Goal: Check status

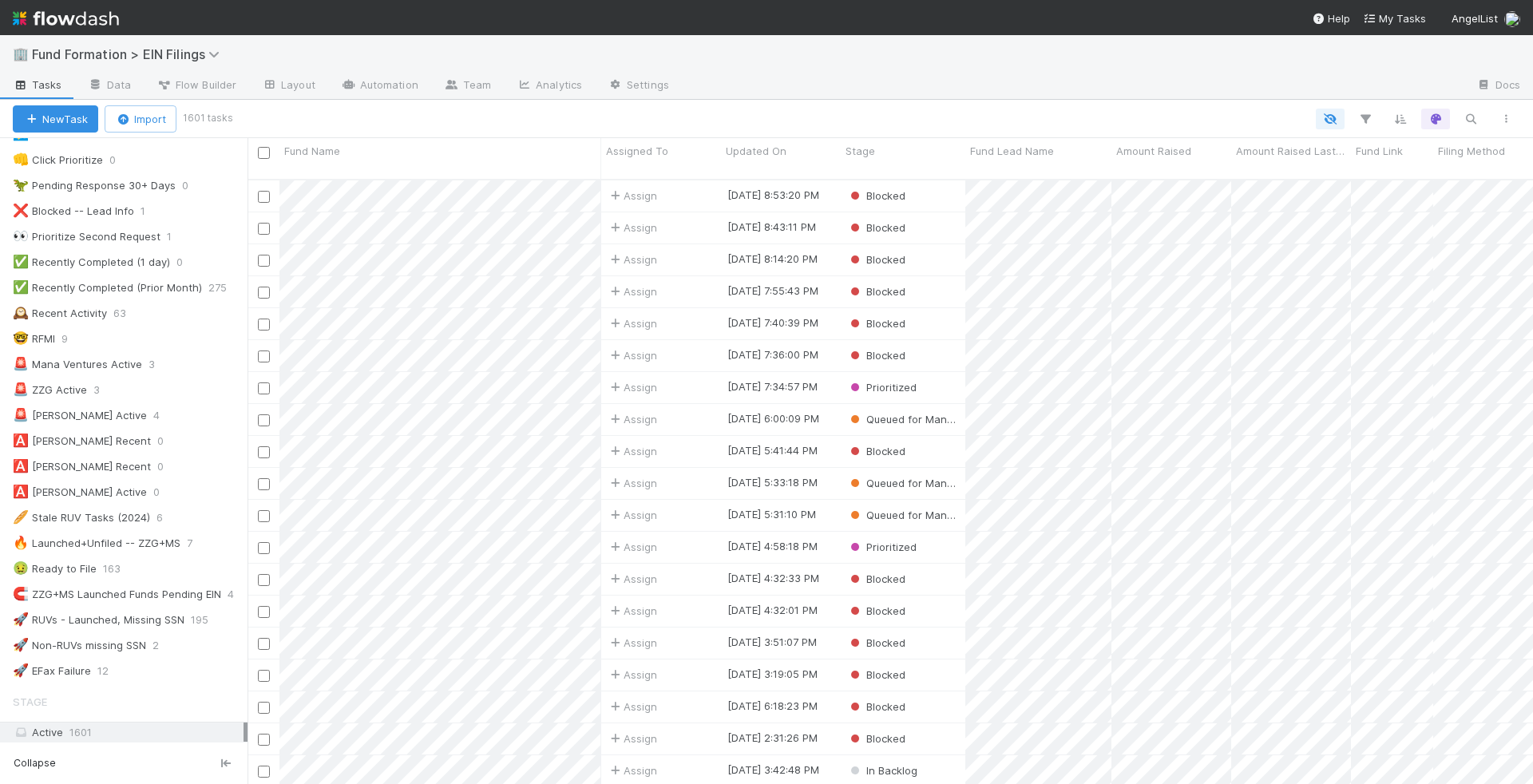
scroll to position [457, 0]
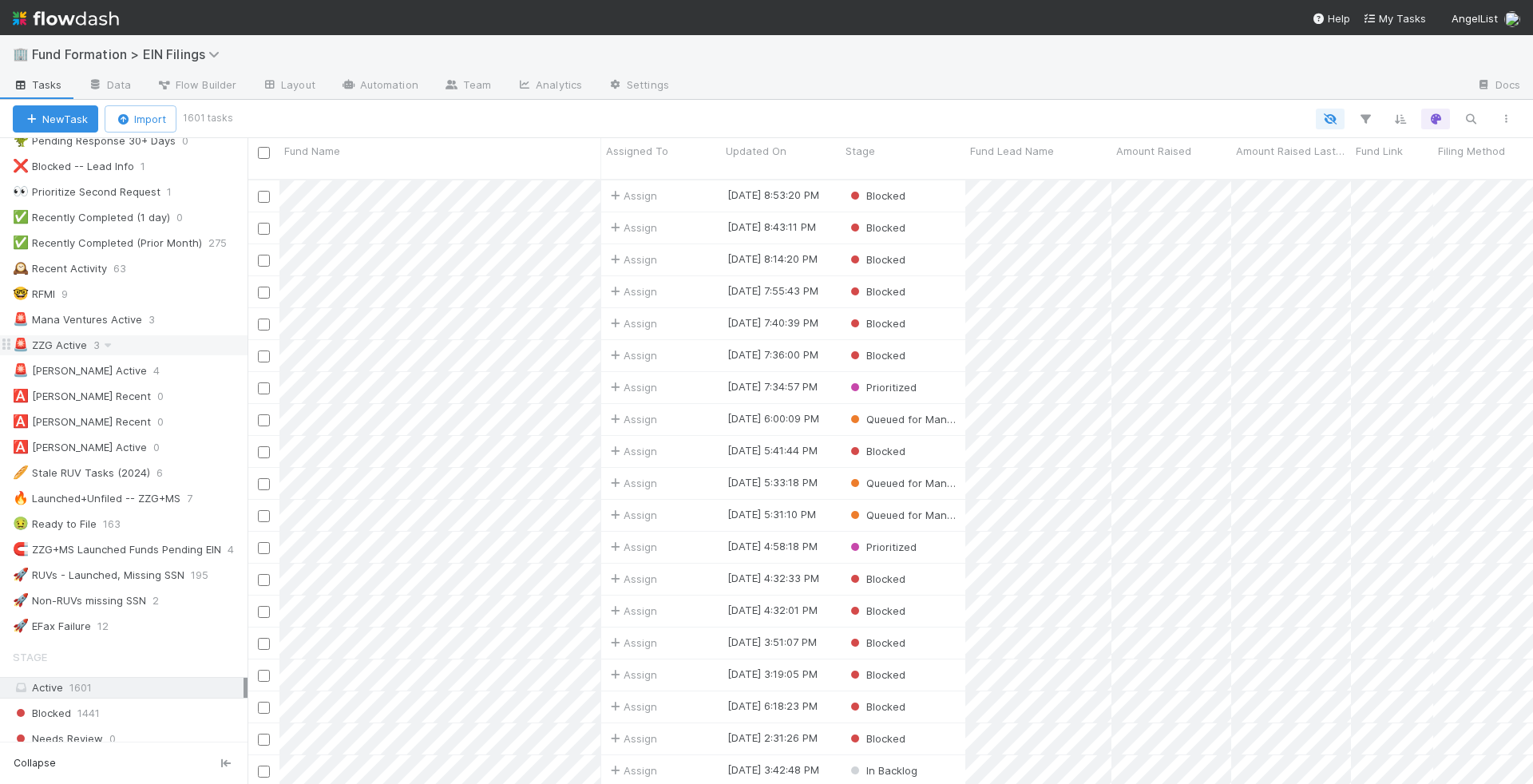
click at [195, 335] on div "🚨 ZZG Active 3" at bounding box center [129, 345] width 234 height 20
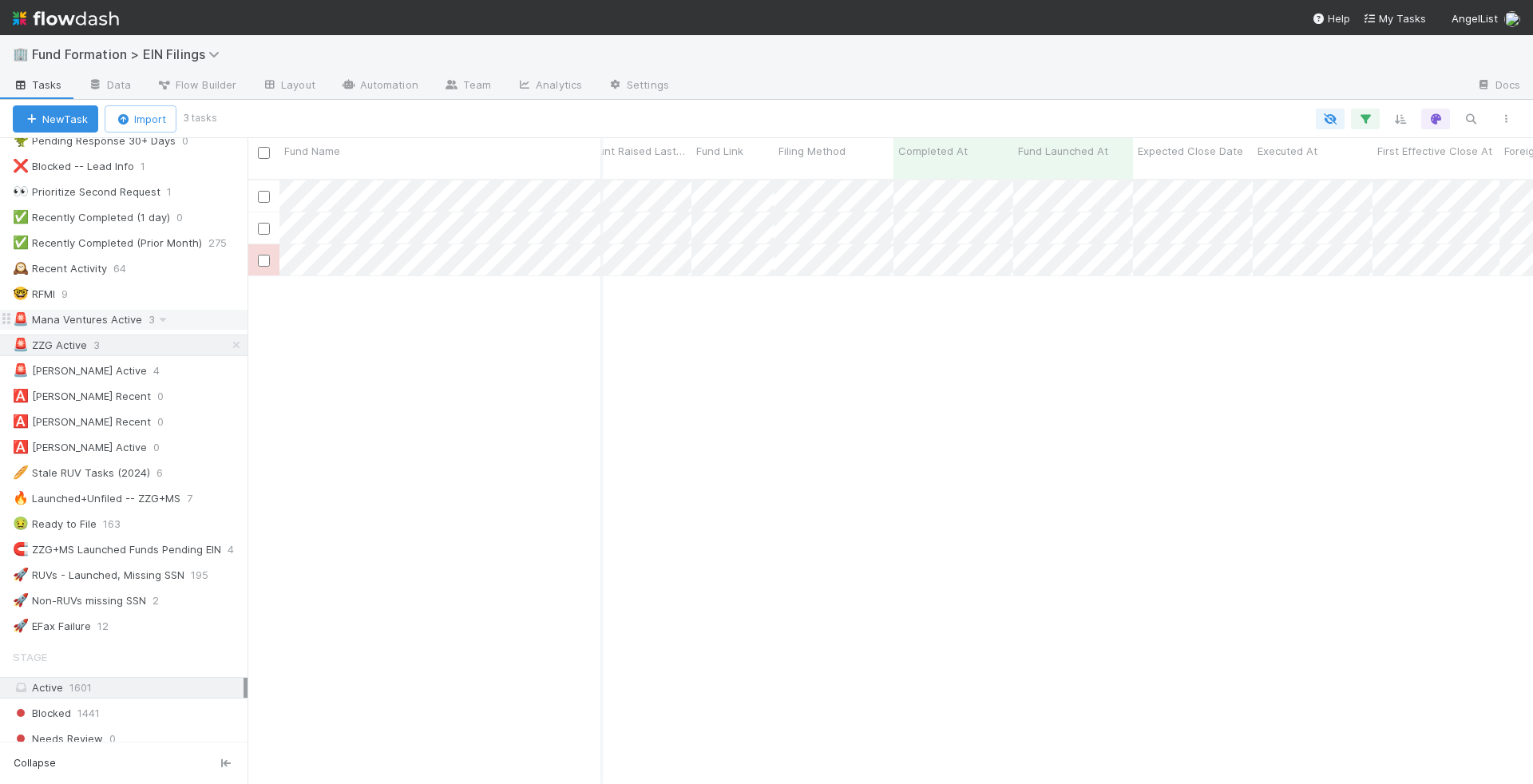
click at [214, 309] on div "🚨 Mana Ventures Active 3" at bounding box center [129, 319] width 234 height 20
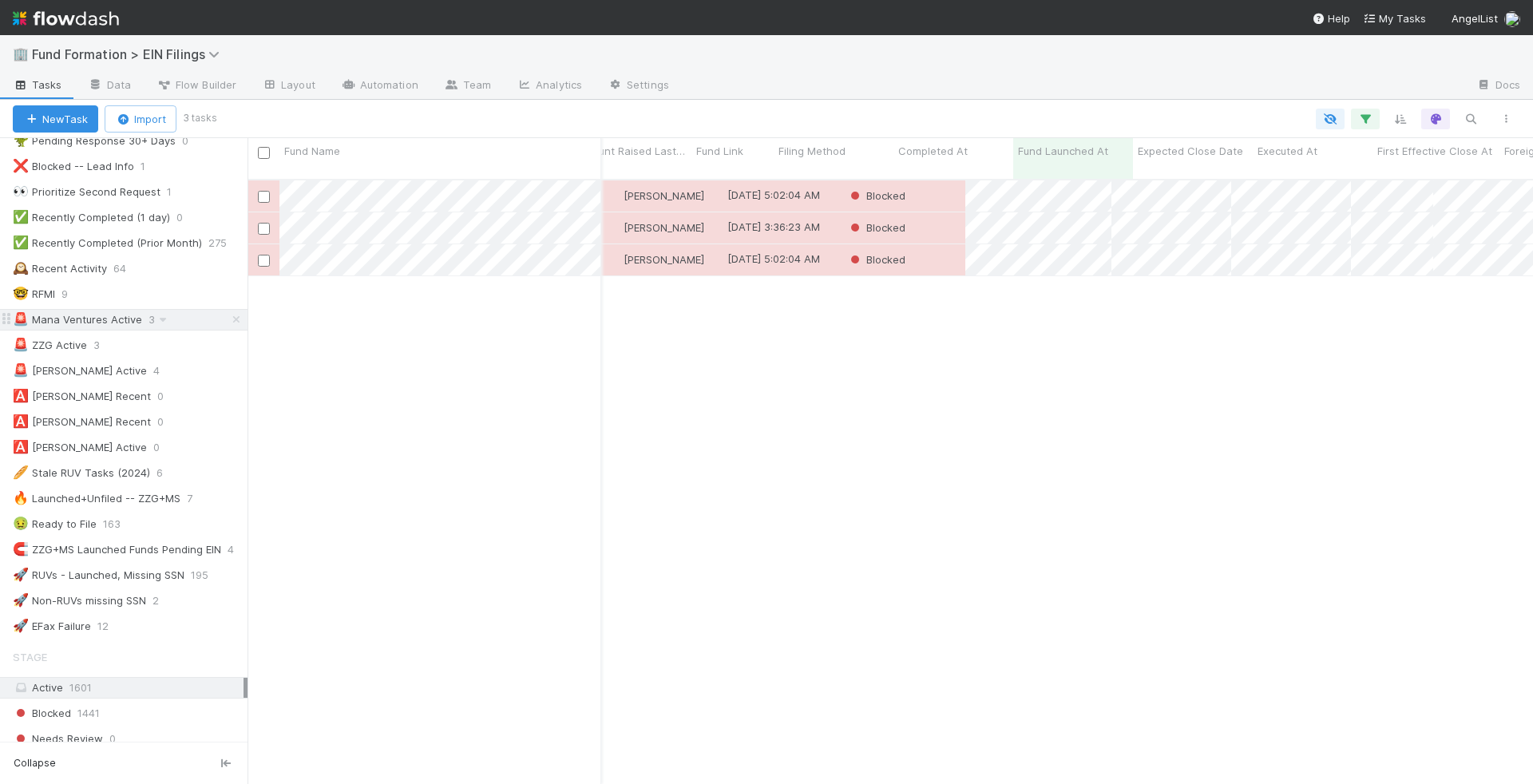
scroll to position [618, 1285]
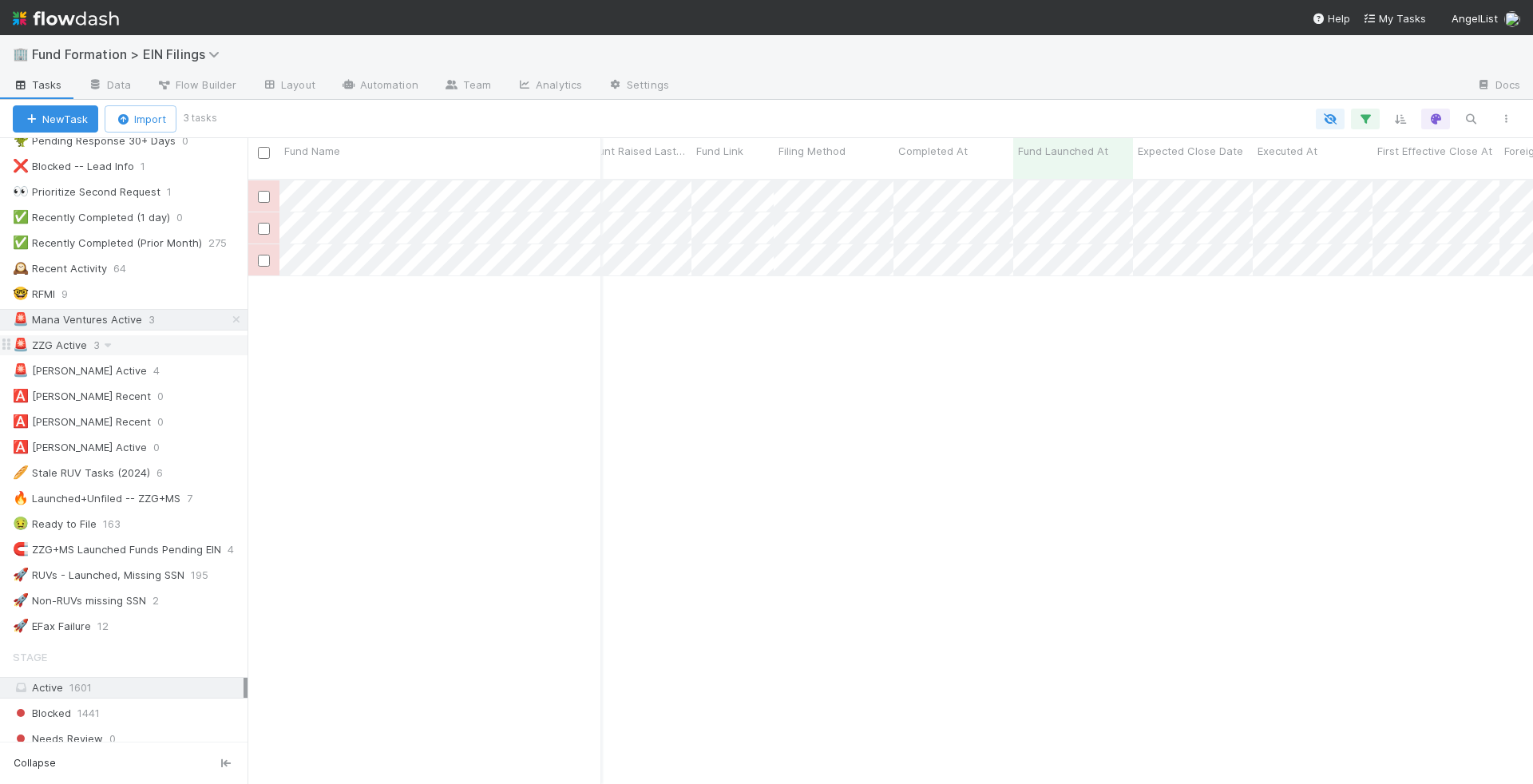
click at [207, 335] on div "🚨 ZZG Active 3" at bounding box center [129, 345] width 234 height 20
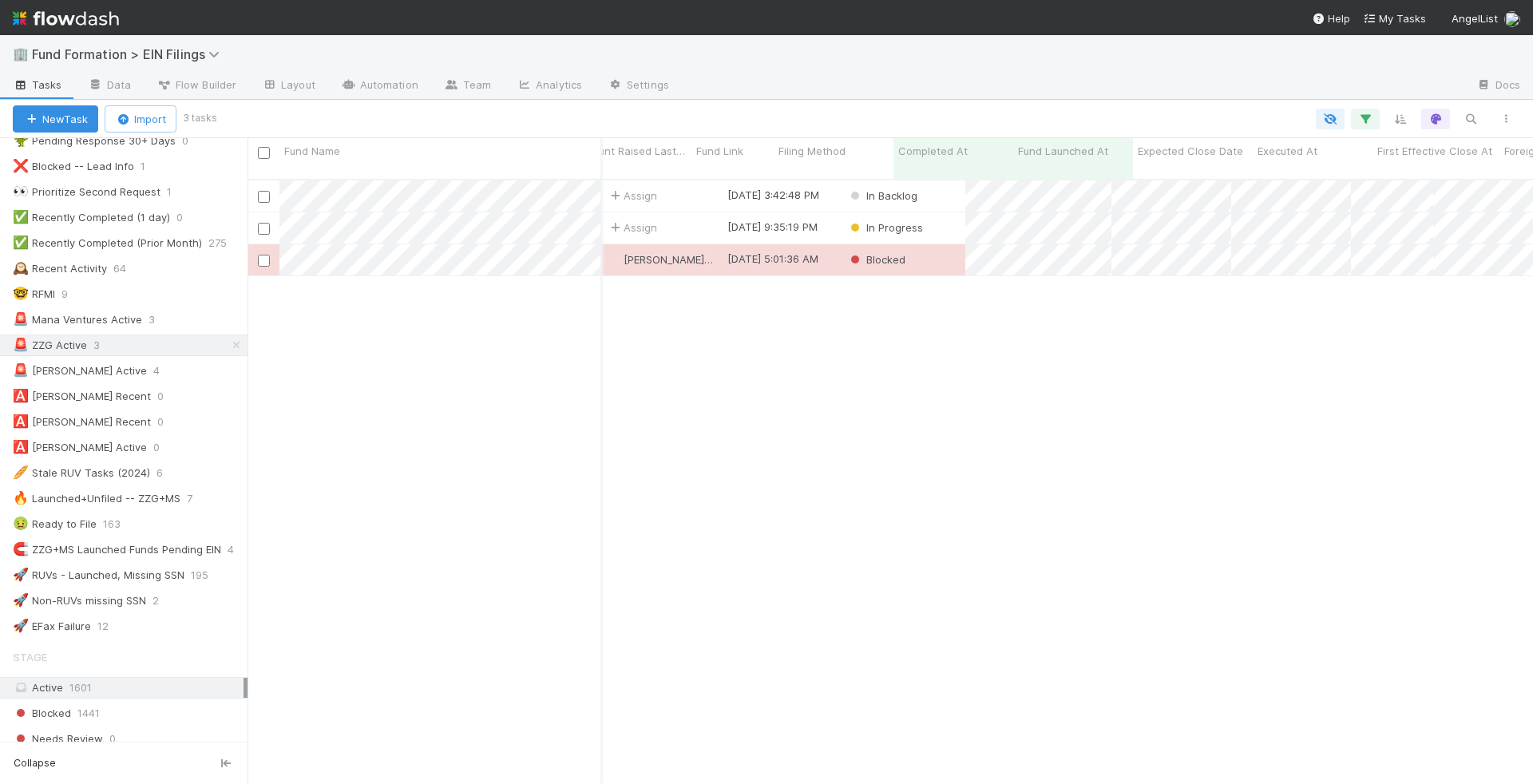
scroll to position [618, 1285]
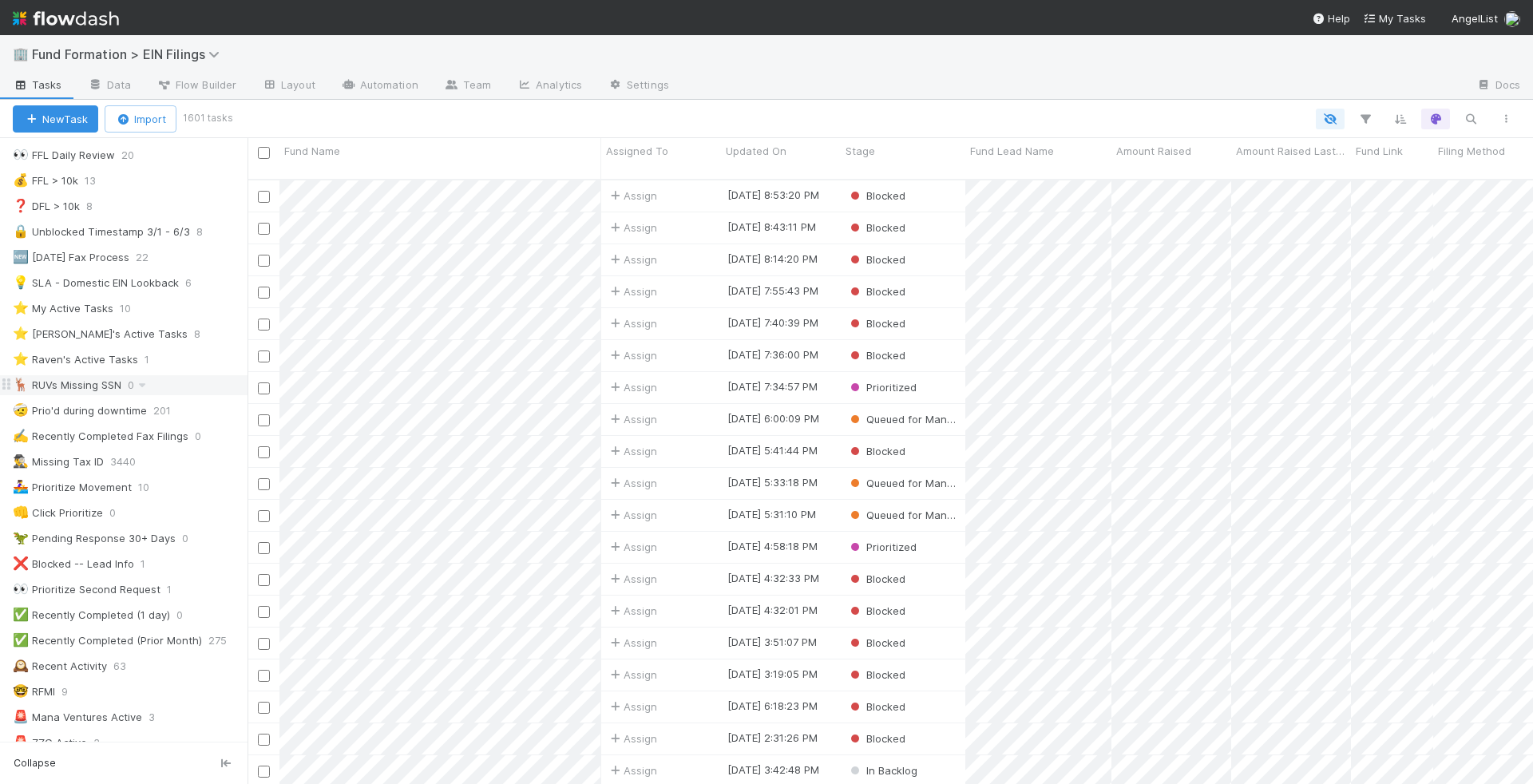
scroll to position [60, 0]
click at [1368, 121] on icon "button" at bounding box center [1365, 119] width 16 height 14
click at [66, 582] on div "Loading..." at bounding box center [766, 392] width 1533 height 784
click at [74, 605] on div "✅ Recently Completed (1 day)" at bounding box center [91, 614] width 158 height 20
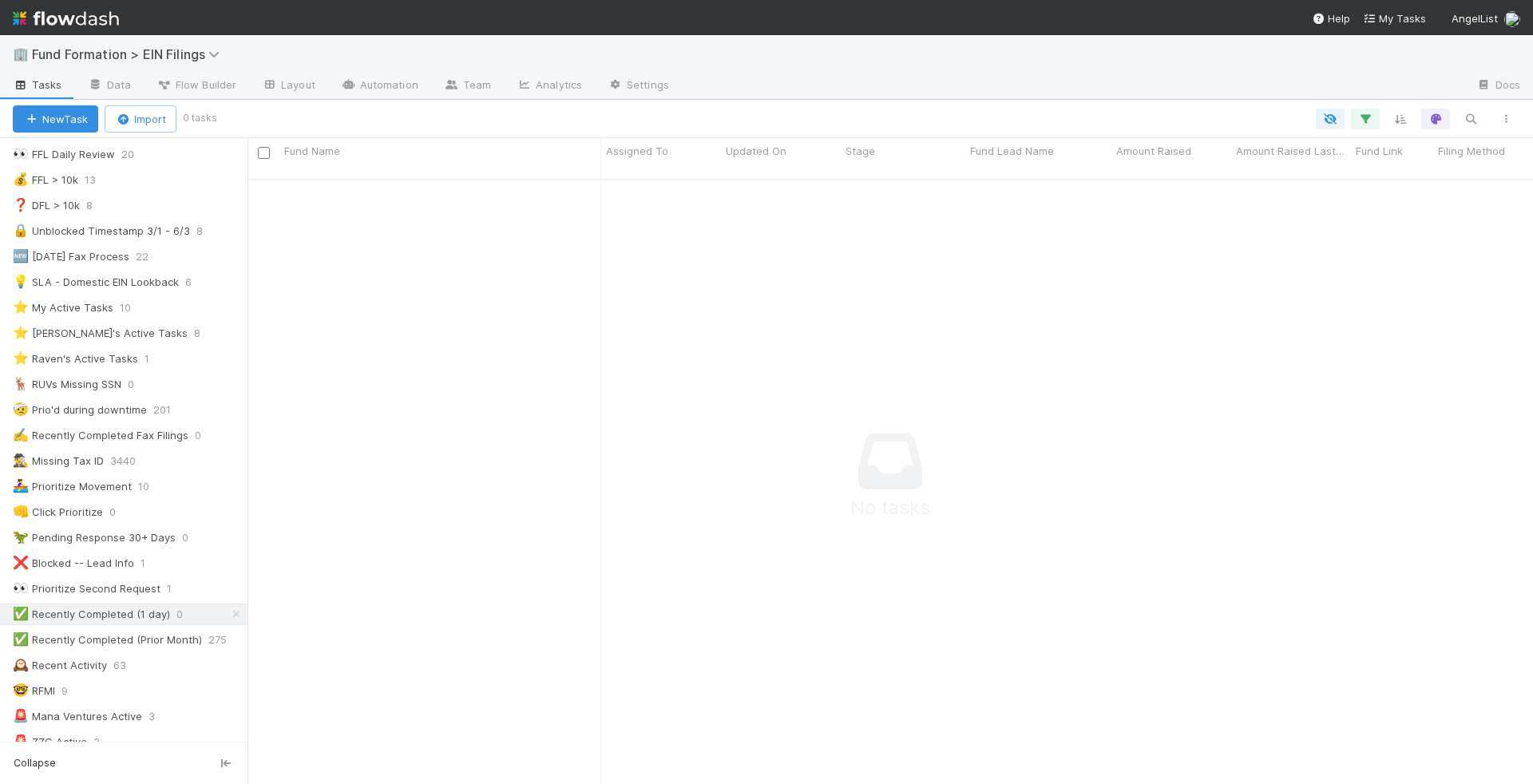
scroll to position [618, 1285]
click at [1358, 121] on icon "button" at bounding box center [1365, 119] width 16 height 14
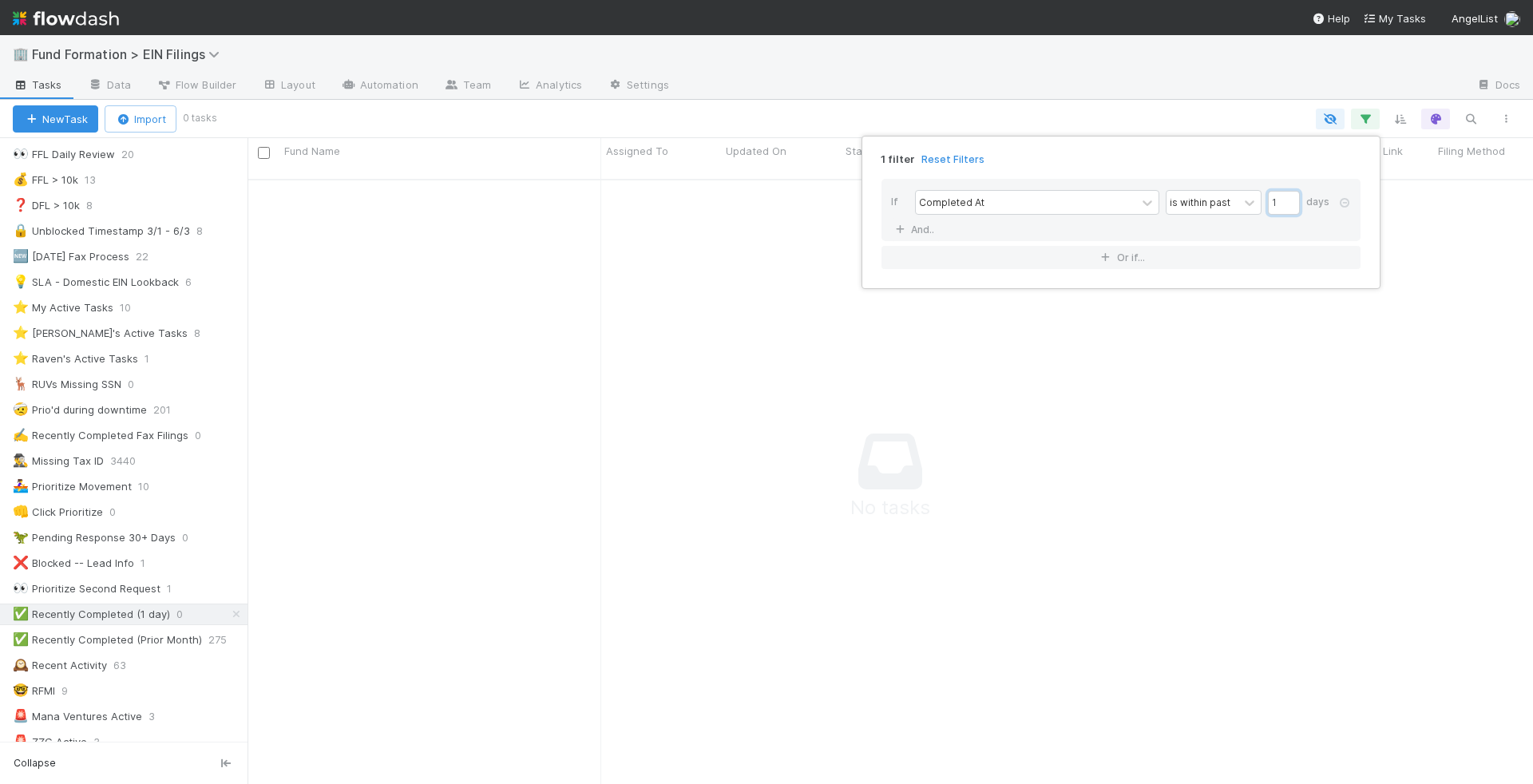
click at [1289, 202] on input "1" at bounding box center [1284, 202] width 32 height 24
type input "5"
type input "6"
click at [176, 590] on div "1 filter Reset Filters If Completed At is within past 6 days And.. Or if..." at bounding box center [766, 392] width 1533 height 784
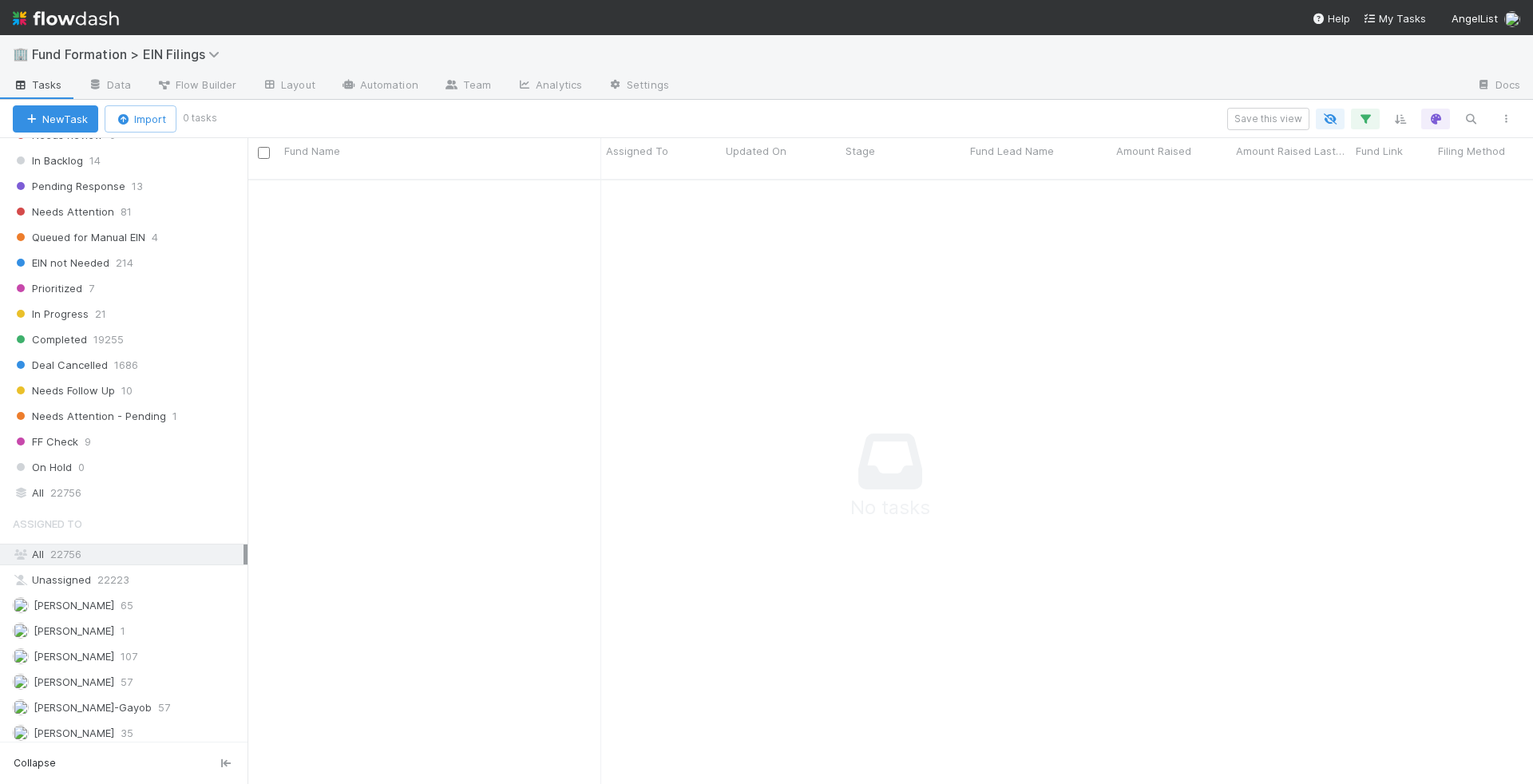
scroll to position [1073, 0]
click at [163, 471] on div "All 22756" at bounding box center [127, 480] width 231 height 20
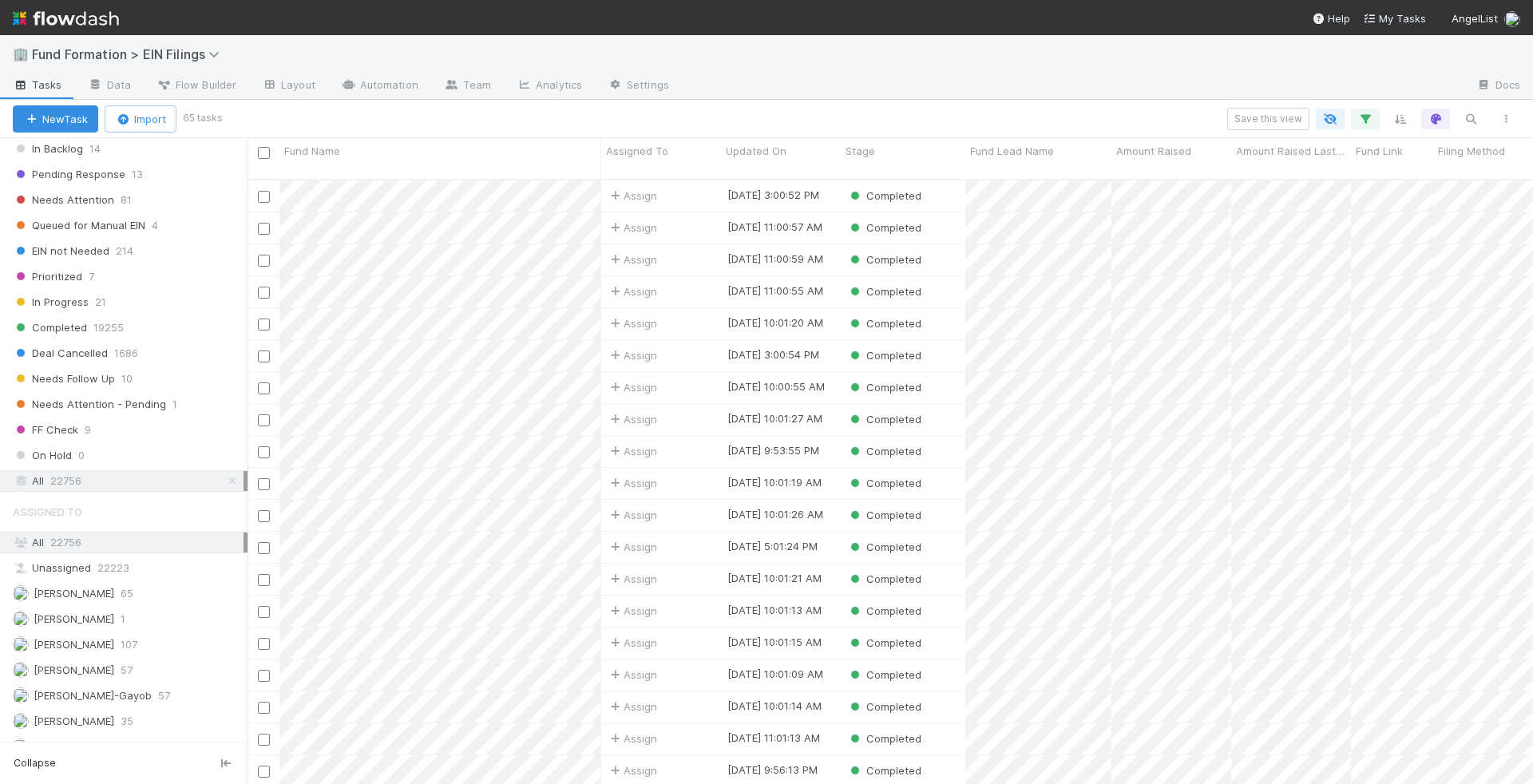
scroll to position [618, 1285]
click at [1366, 115] on icon "button" at bounding box center [1365, 119] width 16 height 14
click at [1283, 198] on input "6" at bounding box center [1284, 202] width 32 height 24
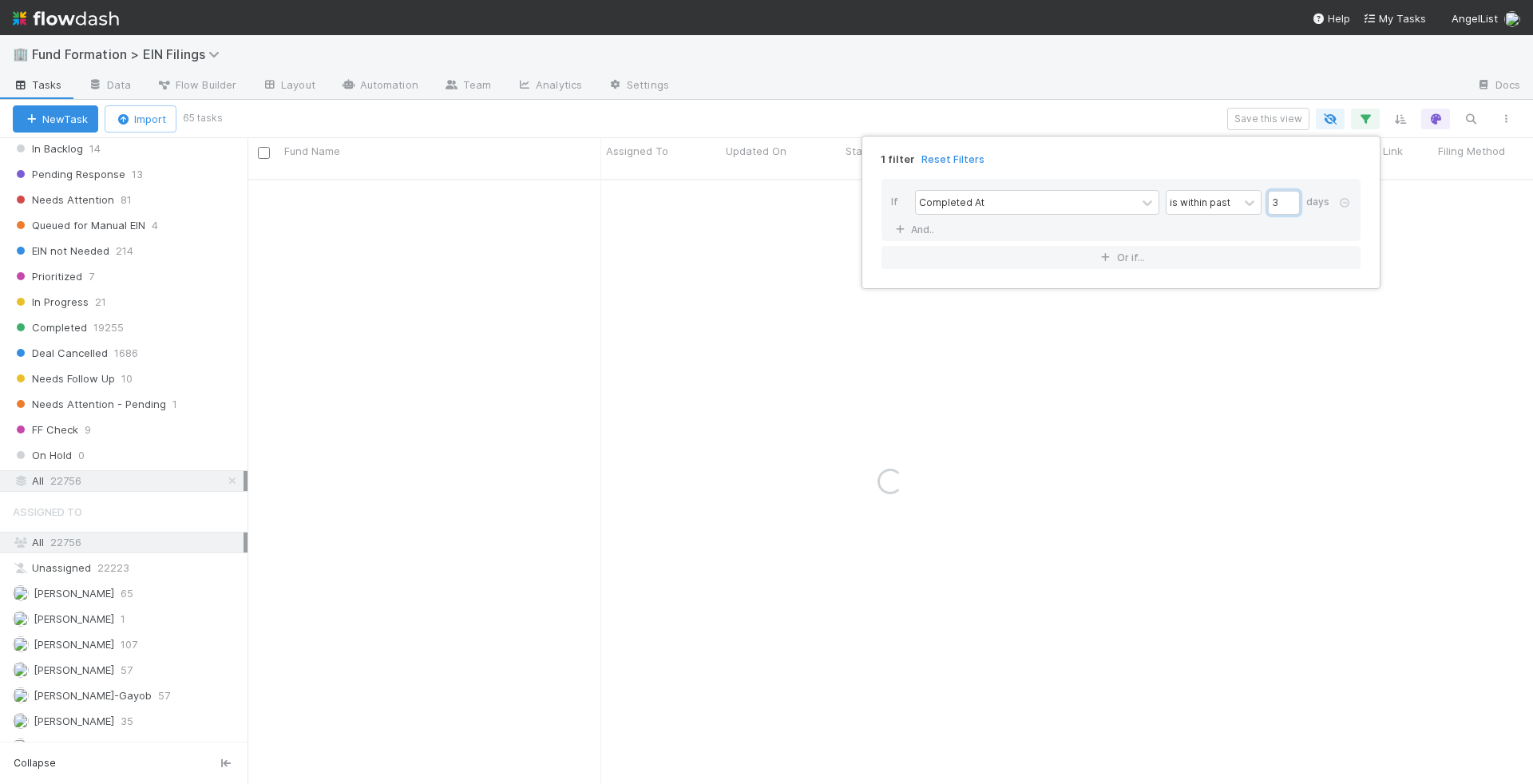
type input "3"
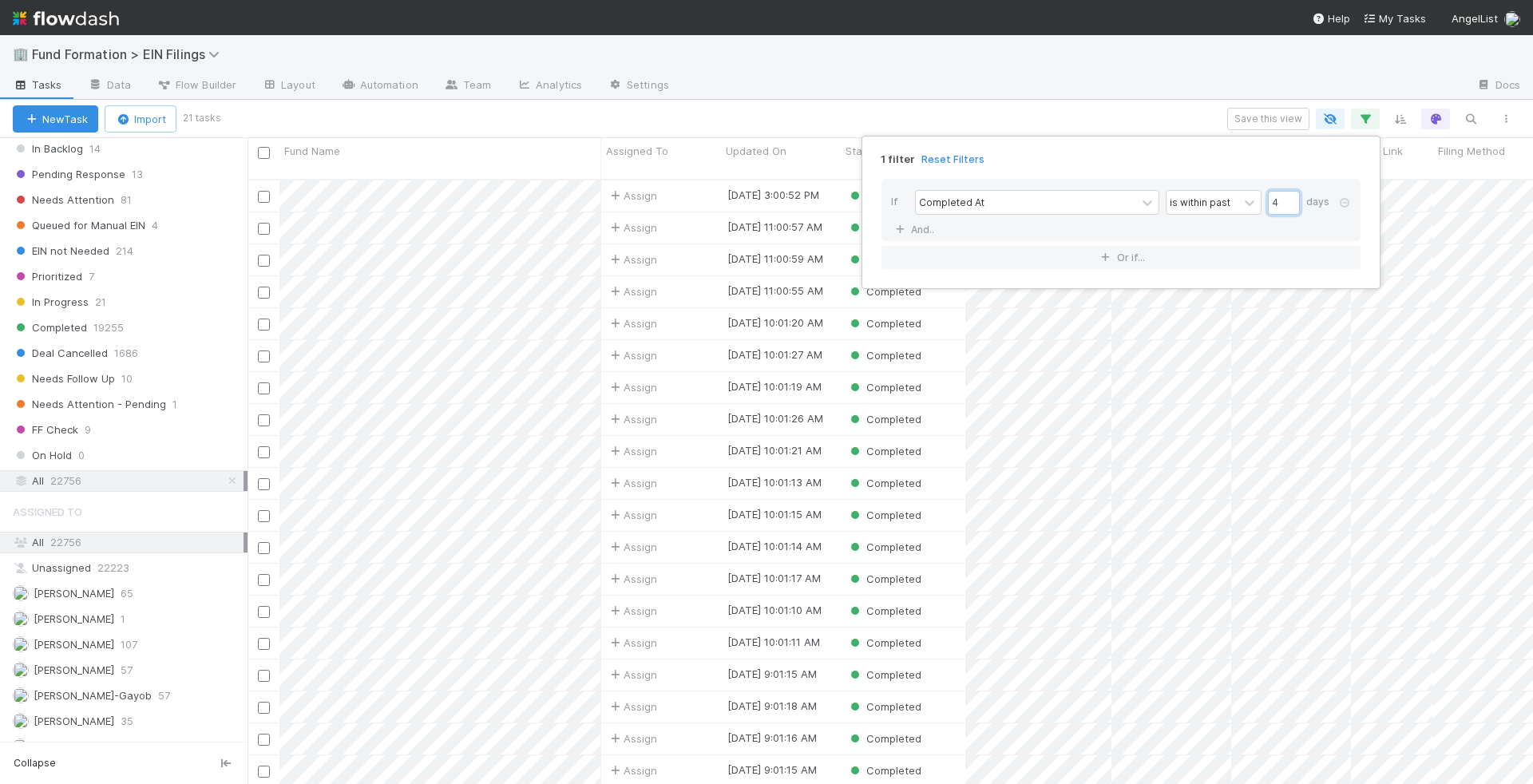
type input "4"
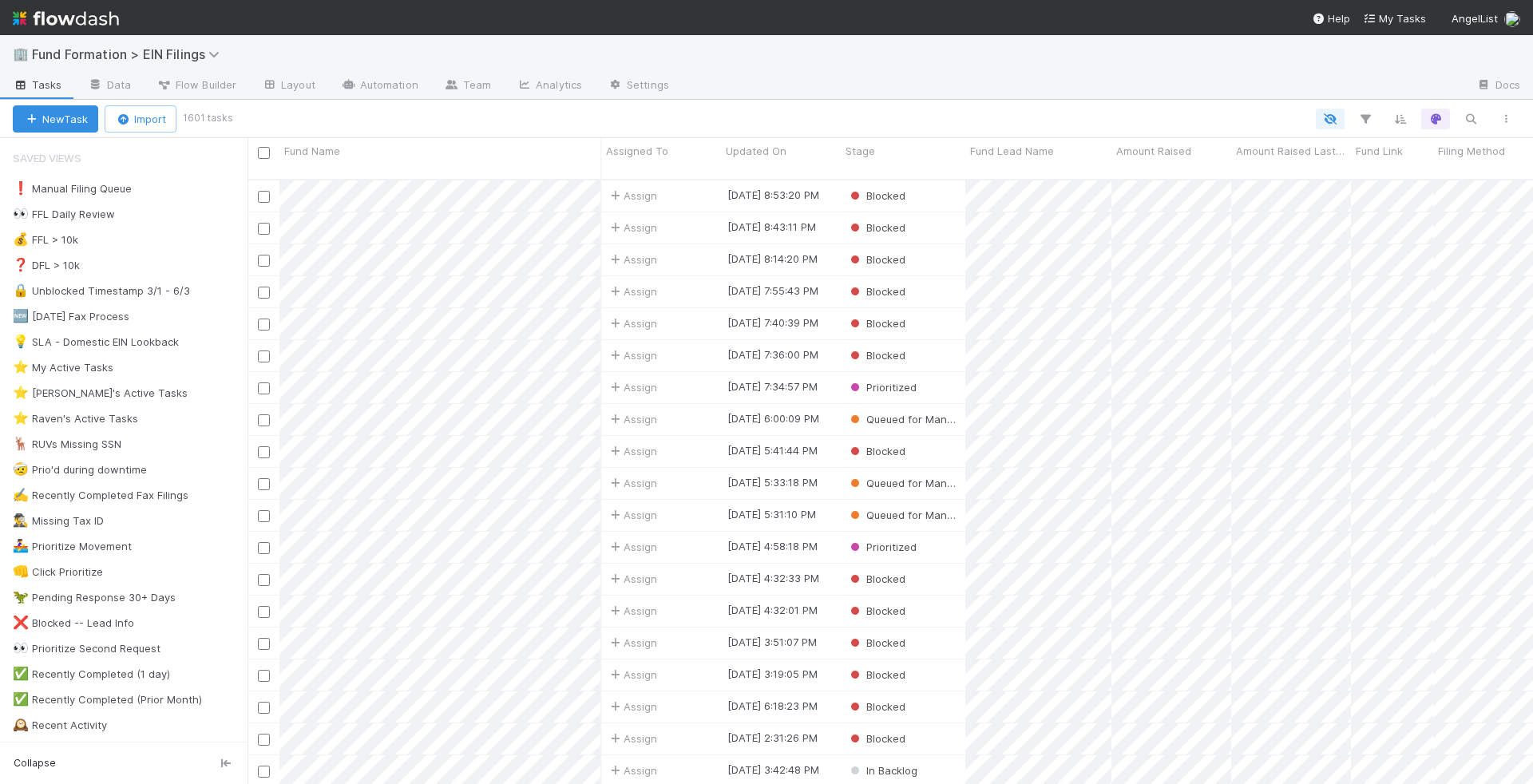
scroll to position [618, 1285]
click at [113, 664] on div "✅ Recently Completed (1 day)" at bounding box center [91, 674] width 158 height 20
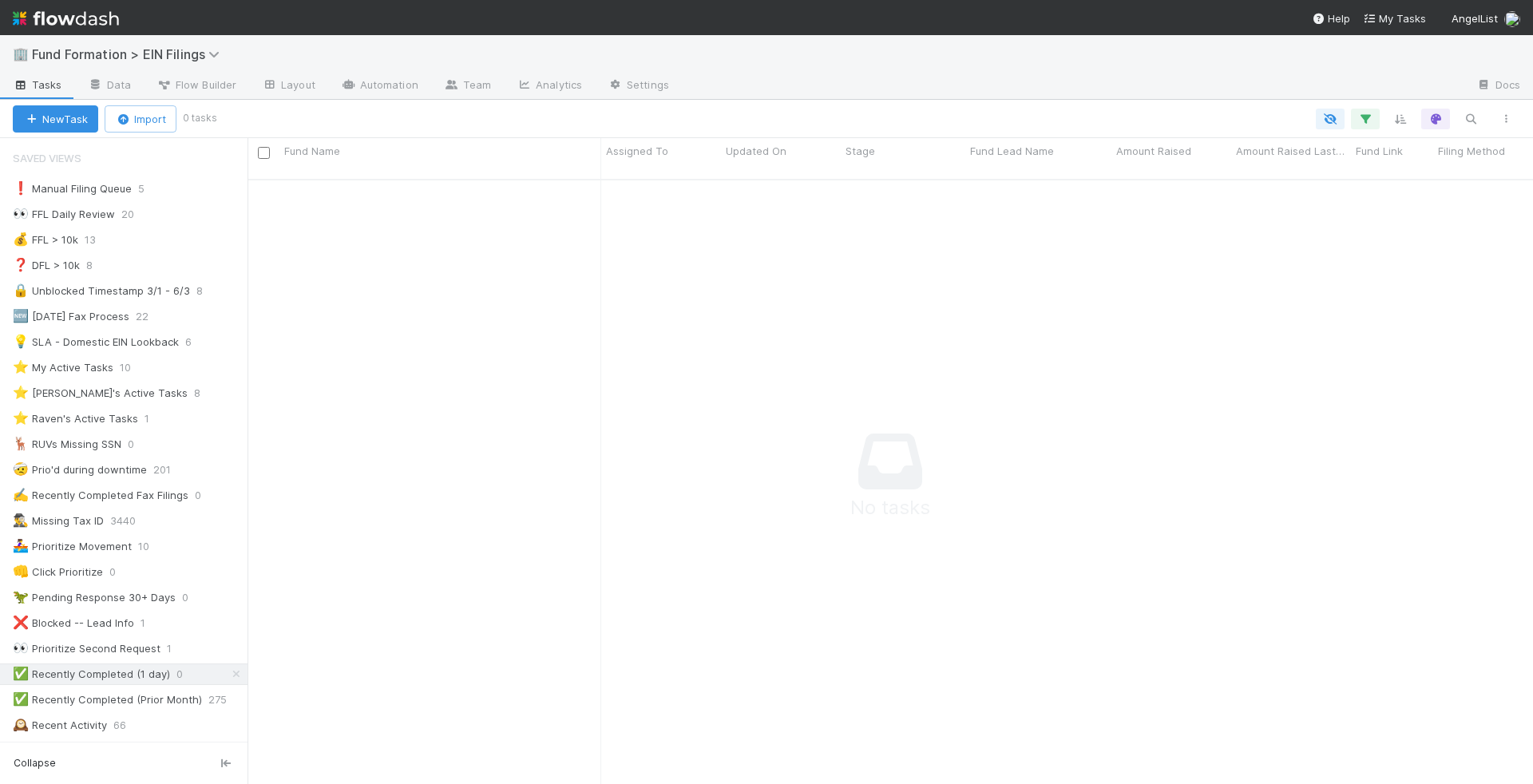
scroll to position [618, 1285]
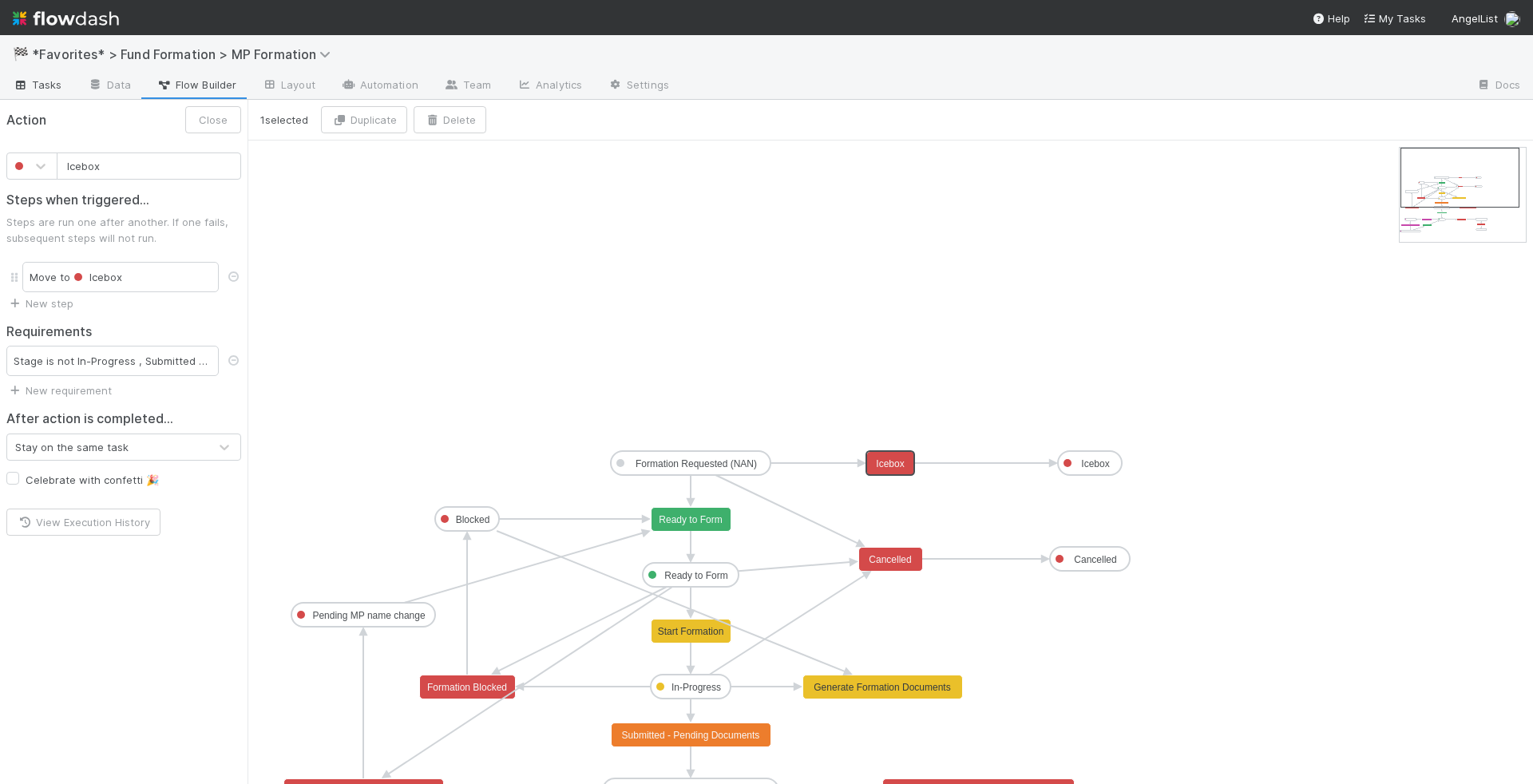
click at [35, 82] on span "Tasks" at bounding box center [37, 84] width 49 height 16
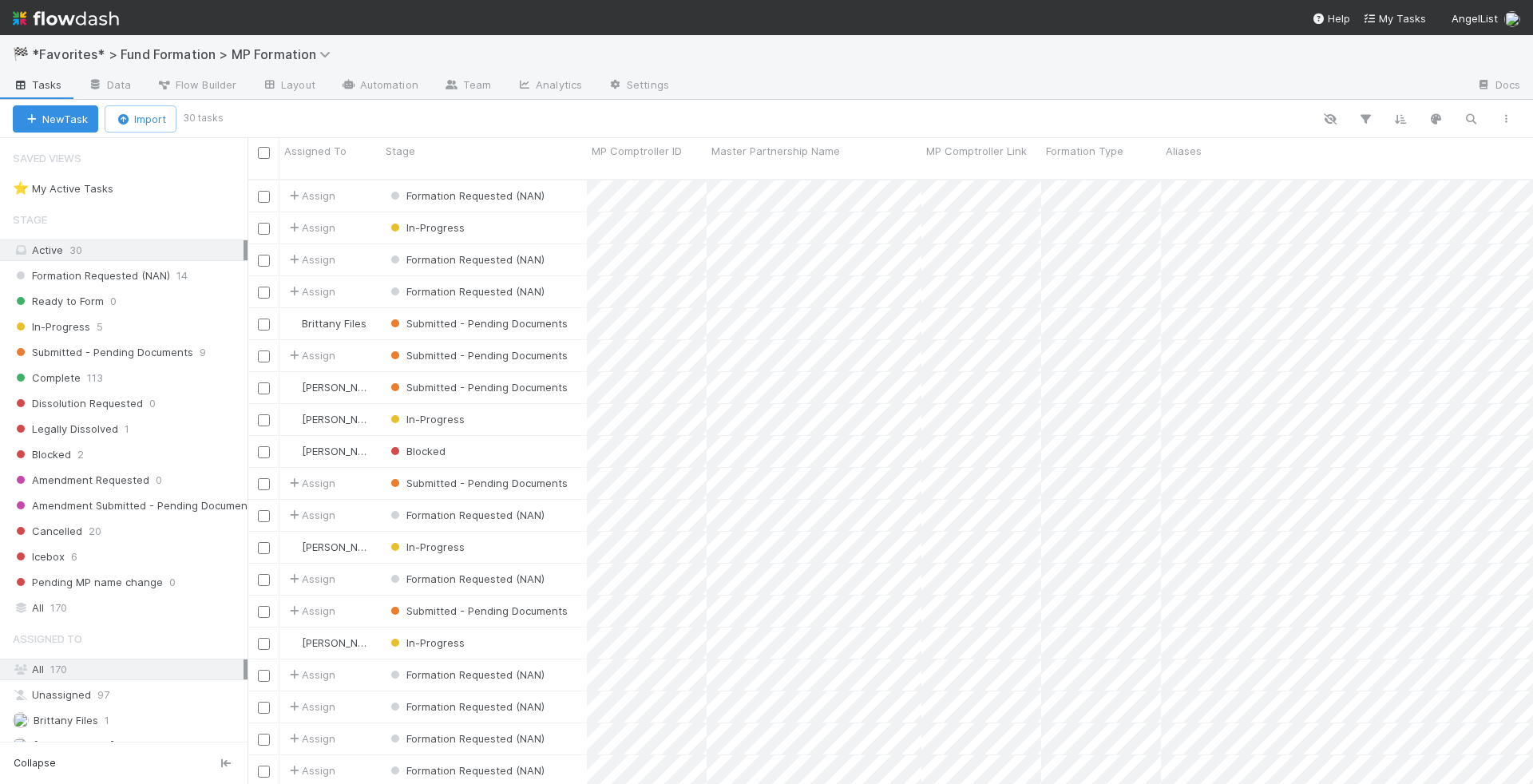
scroll to position [618, 1285]
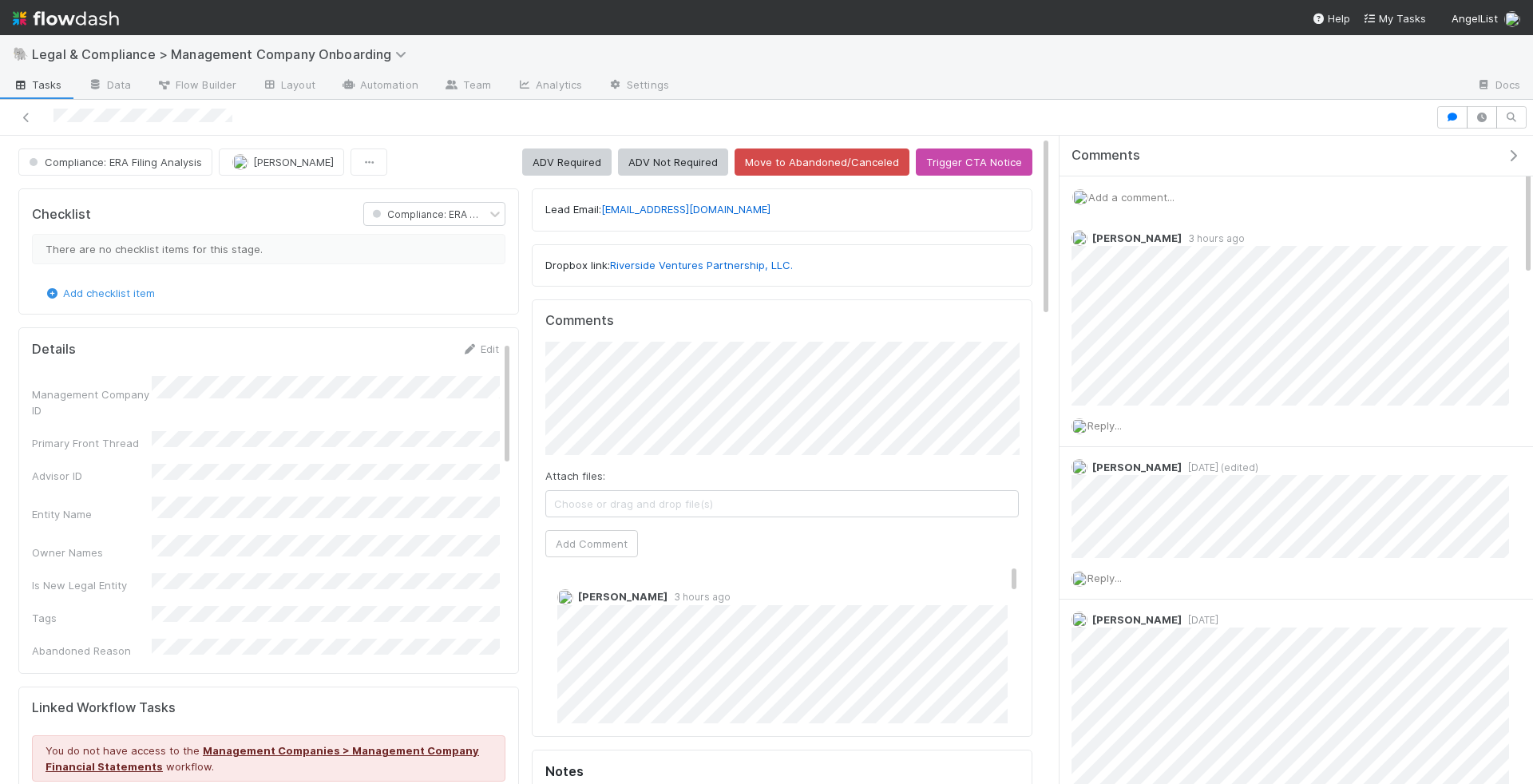
scroll to position [229, 0]
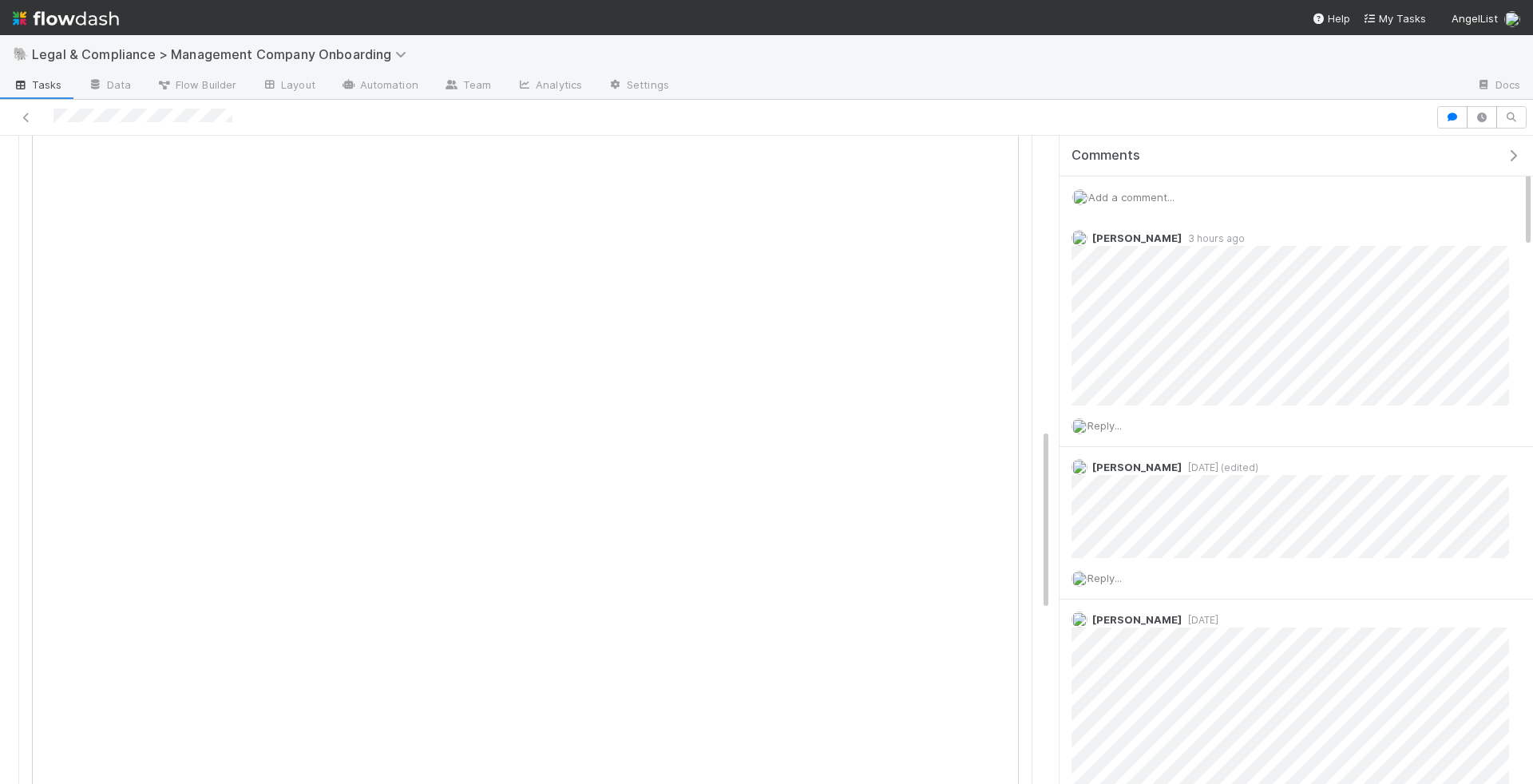
scroll to position [783, 0]
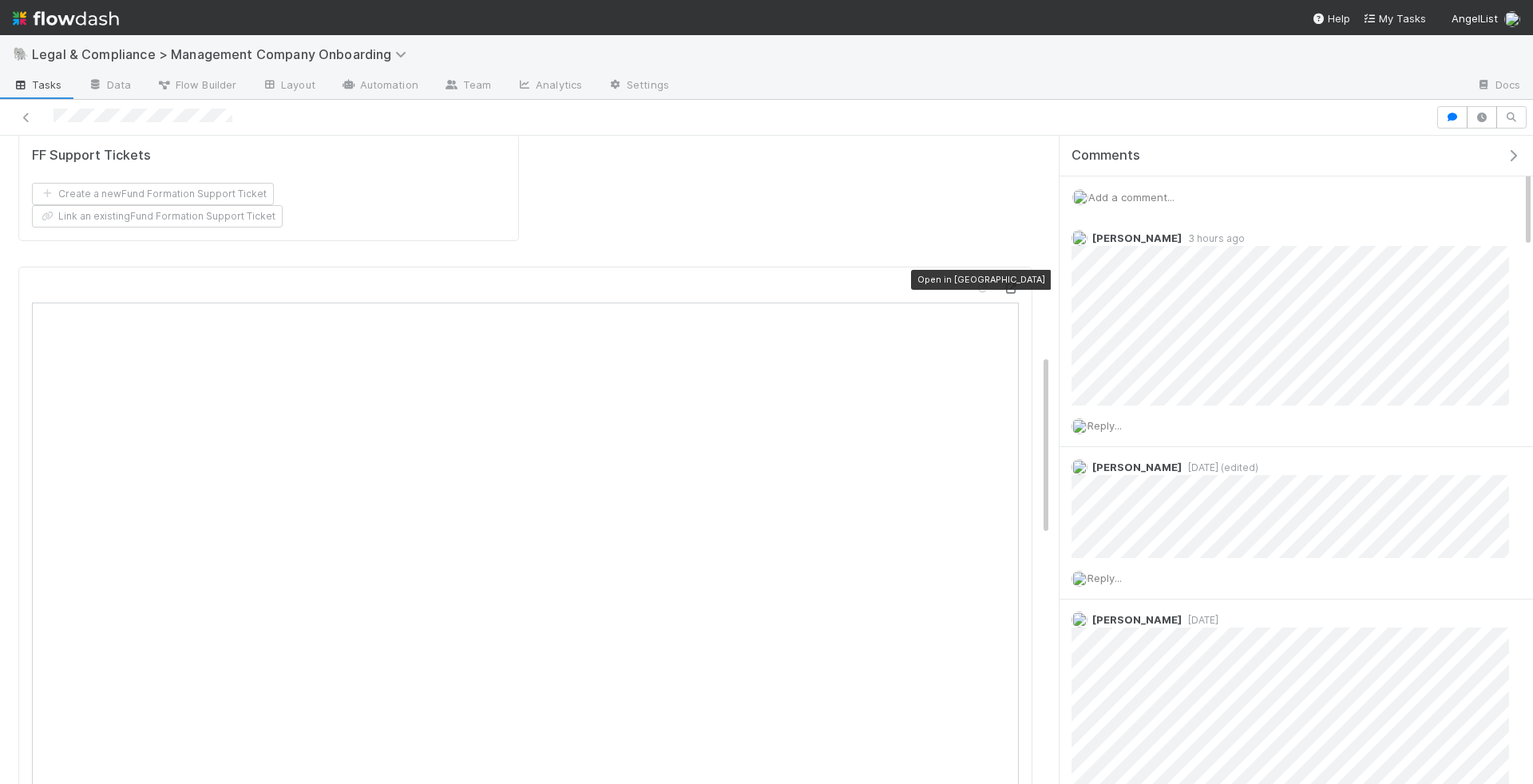
click at [1008, 284] on icon at bounding box center [1010, 289] width 16 height 10
